Goal: Communication & Community: Answer question/provide support

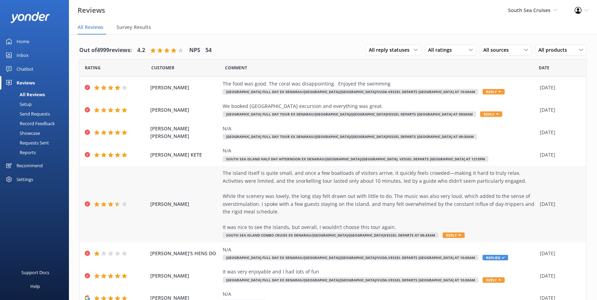
scroll to position [14, 0]
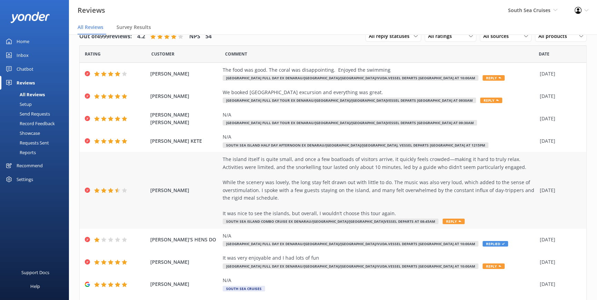
click at [394, 220] on div "The island itself is quite small, and once a few boatloads of visitors arrive, …" at bounding box center [380, 191] width 314 height 70
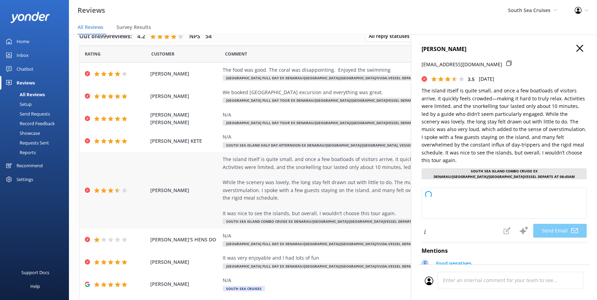
click at [443, 222] on span "Reply" at bounding box center [454, 222] width 22 height 6
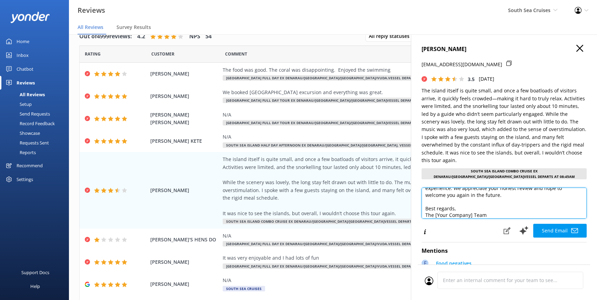
scroll to position [64, 0]
drag, startPoint x: 498, startPoint y: 207, endPoint x: 422, endPoint y: 208, distance: 75.5
click at [422, 208] on textarea "Dear [PERSON_NAME], Thank you for sharing your feedback and for highlighting bo…" at bounding box center [504, 203] width 165 height 31
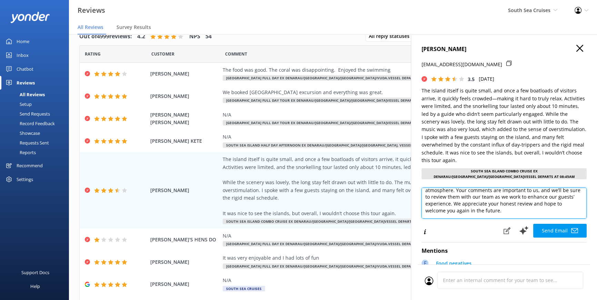
scroll to position [42, 0]
click at [469, 200] on textarea "Dear [PERSON_NAME], Thank you for sharing your feedback and for highlighting bo…" at bounding box center [504, 203] width 165 height 31
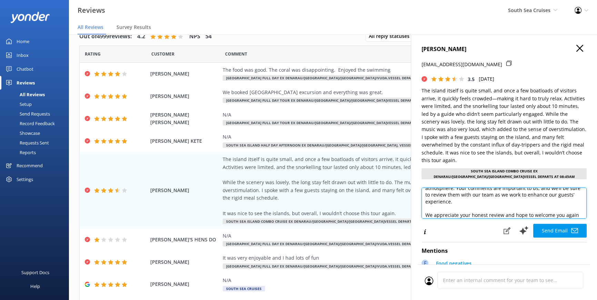
scroll to position [61, 0]
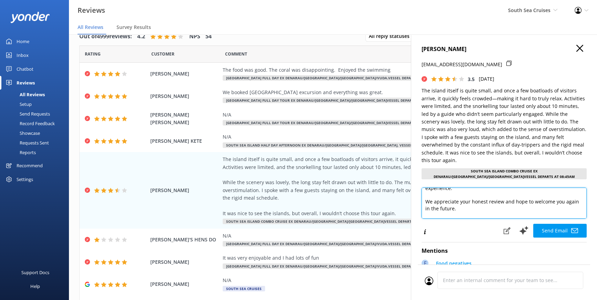
click at [485, 188] on textarea "Dear [PERSON_NAME], Thank you for sharing your feedback and for highlighting bo…" at bounding box center [504, 203] width 165 height 31
click at [481, 188] on textarea "Dear [PERSON_NAME], Thank you for sharing your feedback and for highlighting bo…" at bounding box center [504, 203] width 165 height 31
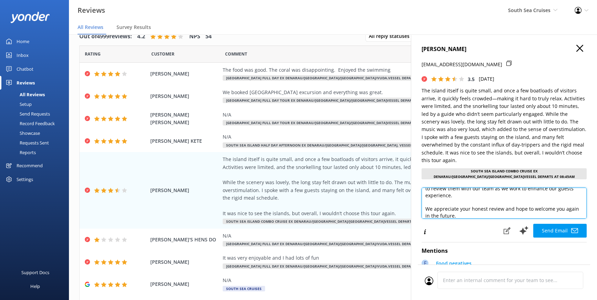
click at [492, 188] on textarea "Dear [PERSON_NAME], Thank you for sharing your feedback and for highlighting bo…" at bounding box center [504, 203] width 165 height 31
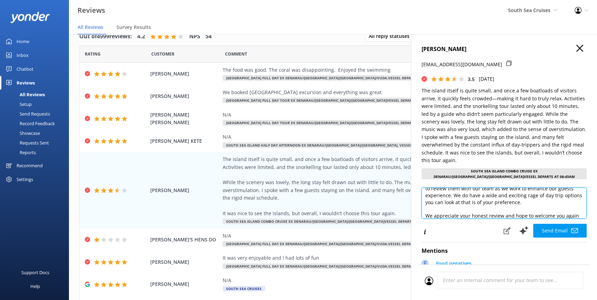
click at [428, 206] on textarea "Dear [PERSON_NAME], Thank you for sharing your feedback and for highlighting bo…" at bounding box center [504, 203] width 165 height 31
click at [426, 206] on textarea "Dear [PERSON_NAME], Thank you for sharing your feedback and for highlighting bo…" at bounding box center [504, 203] width 165 height 31
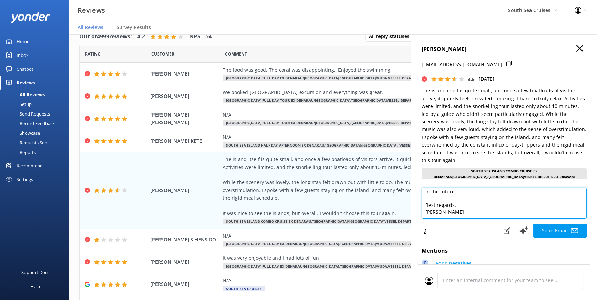
click at [442, 191] on textarea "Dear [PERSON_NAME], Thank you for sharing your feedback and for highlighting bo…" at bounding box center [504, 203] width 165 height 31
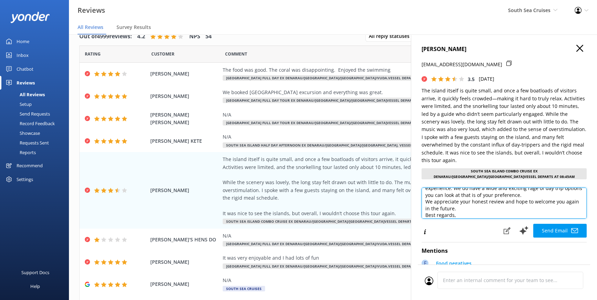
scroll to position [56, 0]
click at [522, 188] on textarea "Dear [PERSON_NAME], Thank you for sharing your feedback and for highlighting bo…" at bounding box center [504, 203] width 165 height 31
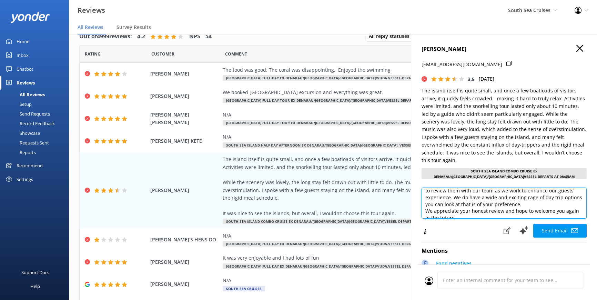
drag, startPoint x: 540, startPoint y: 185, endPoint x: 512, endPoint y: 189, distance: 28.3
click at [512, 189] on textarea "Dear [PERSON_NAME], Thank you for sharing your feedback and for highlighting bo…" at bounding box center [504, 203] width 165 height 31
drag, startPoint x: 530, startPoint y: 189, endPoint x: 566, endPoint y: 186, distance: 36.4
click at [531, 189] on textarea "Dear [PERSON_NAME], Thank you for sharing your feedback and for highlighting bo…" at bounding box center [504, 203] width 165 height 31
click at [443, 197] on textarea "Dear [PERSON_NAME], Thank you for sharing your feedback and for highlighting bo…" at bounding box center [504, 203] width 165 height 31
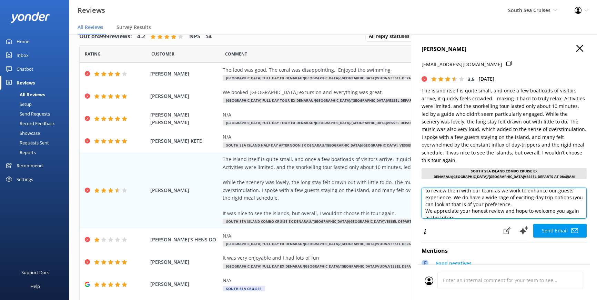
paste textarea "[URL][DOMAIN_NAME]"
drag, startPoint x: 451, startPoint y: 202, endPoint x: 431, endPoint y: 202, distance: 20.0
click at [431, 202] on textarea "Dear [PERSON_NAME], Thank you for sharing your feedback and for highlighting bo…" at bounding box center [504, 203] width 165 height 31
click at [476, 203] on textarea "Dear [PERSON_NAME], Thank you for sharing your feedback and for highlighting bo…" at bounding box center [504, 203] width 165 height 31
click at [475, 203] on textarea "Dear [PERSON_NAME], Thank you for sharing your feedback and for highlighting bo…" at bounding box center [504, 203] width 165 height 31
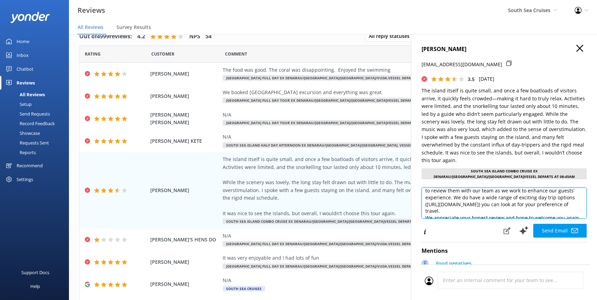
scroll to position [78, 0]
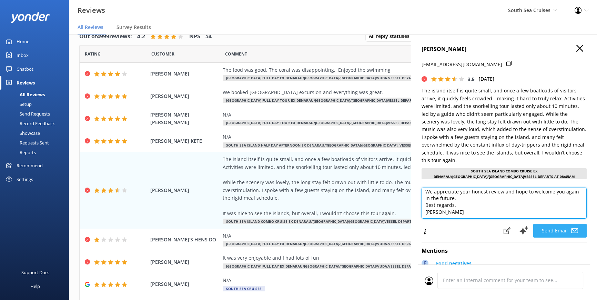
type textarea "Dear [PERSON_NAME], Thank you for sharing your feedback and for highlighting bo…"
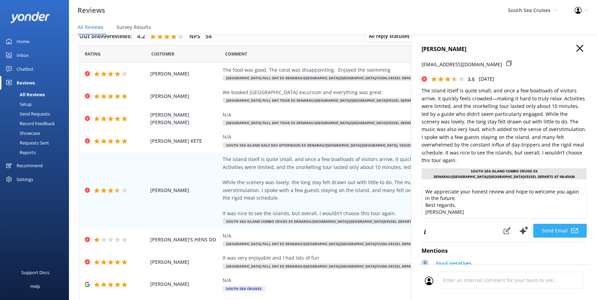
click at [559, 224] on button "Send Email" at bounding box center [560, 231] width 53 height 14
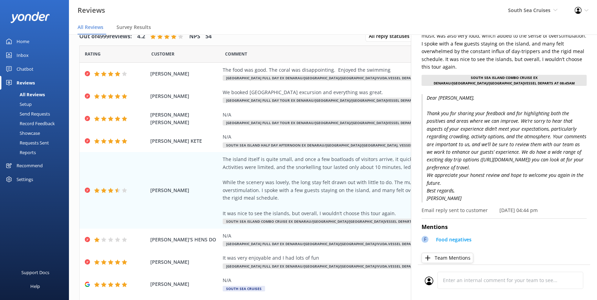
scroll to position [94, 0]
drag, startPoint x: 185, startPoint y: 190, endPoint x: 148, endPoint y: 186, distance: 37.4
click at [148, 186] on div "[PERSON_NAME] The island itself is quite small, and once a few boatloads of vis…" at bounding box center [333, 190] width 507 height 77
copy span "[PERSON_NAME]"
click at [272, 239] on div "N/A [GEOGRAPHIC_DATA] Full Day ex [GEOGRAPHIC_DATA]/[GEOGRAPHIC_DATA]/[GEOGRAPH…" at bounding box center [380, 240] width 314 height 16
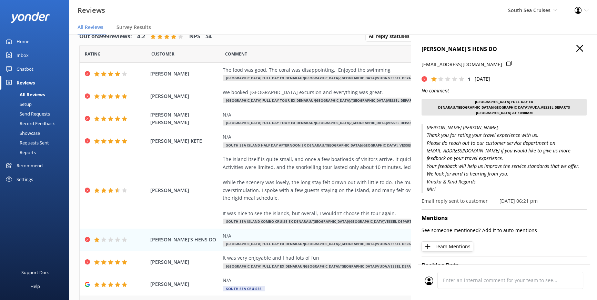
scroll to position [77, 0]
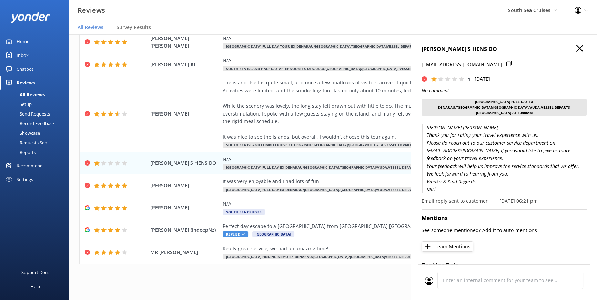
click at [577, 48] on icon "button" at bounding box center [580, 48] width 7 height 7
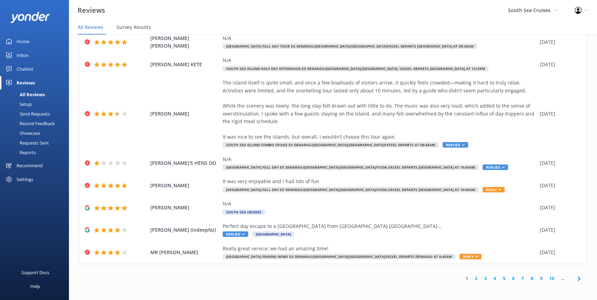
click at [472, 276] on link "2" at bounding box center [476, 278] width 9 height 7
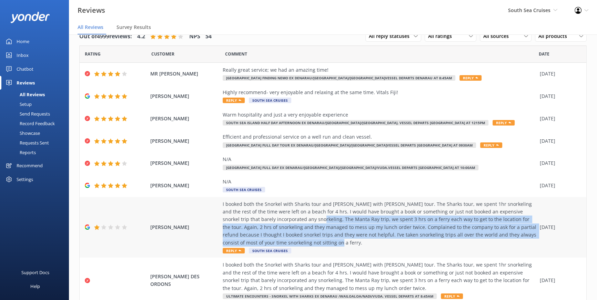
drag, startPoint x: 286, startPoint y: 218, endPoint x: 503, endPoint y: 240, distance: 217.3
click at [503, 240] on div "I booked both the Snorkel with Sharks tour and [PERSON_NAME] with [PERSON_NAME]…" at bounding box center [380, 223] width 314 height 46
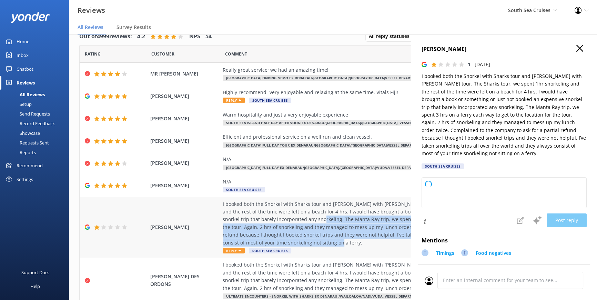
type textarea "Thank you for sharing your feedback. We're very sorry to hear that your experie…"
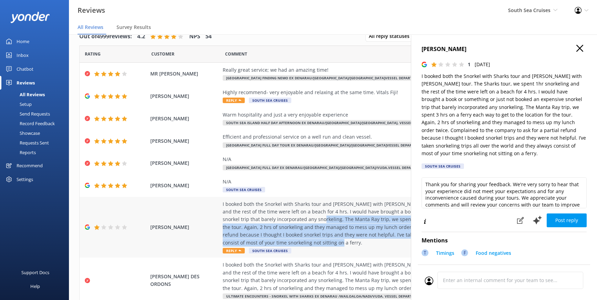
copy div "The Manta Ray trip, we spent 3 hrs on a ferry each way to get to the location f…"
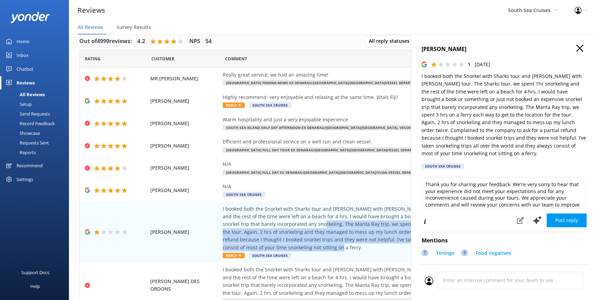
scroll to position [14, 0]
